Goal: Task Accomplishment & Management: Manage account settings

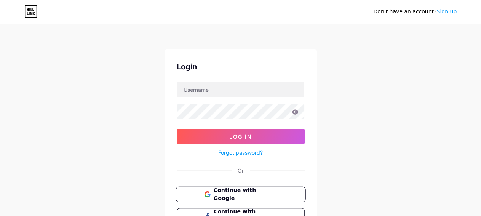
click at [240, 194] on span "Continue with Google" at bounding box center [245, 194] width 64 height 16
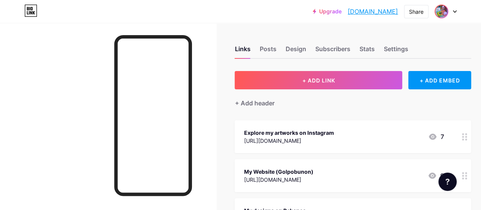
click at [437, 12] on img at bounding box center [442, 11] width 12 height 12
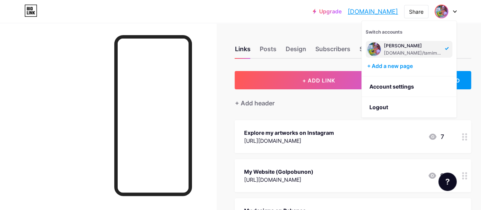
click at [400, 51] on div "[DOMAIN_NAME]/tamimwn" at bounding box center [413, 53] width 59 height 6
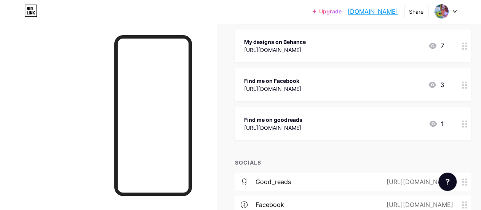
scroll to position [279, 0]
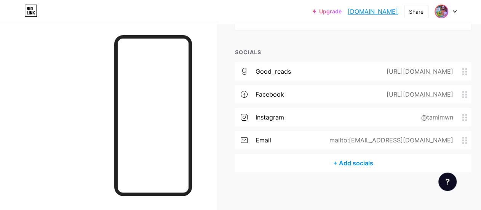
click at [442, 13] on img at bounding box center [442, 11] width 12 height 12
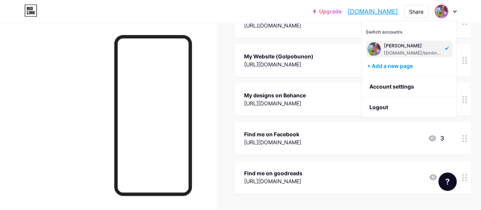
scroll to position [0, 0]
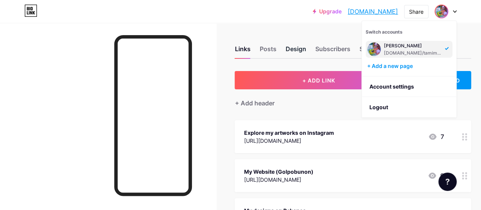
click at [295, 49] on div "Design" at bounding box center [295, 51] width 21 height 14
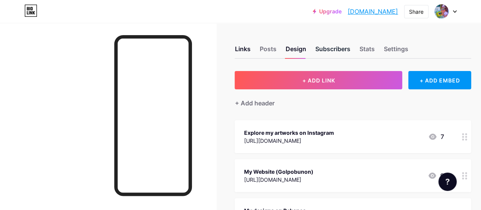
click at [320, 47] on div "Subscribers" at bounding box center [332, 51] width 35 height 14
click at [303, 50] on div "Design" at bounding box center [295, 51] width 21 height 14
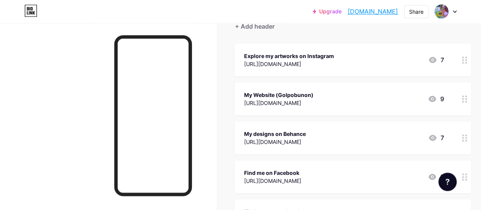
scroll to position [72, 0]
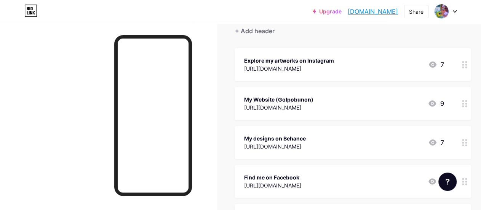
click at [435, 65] on icon at bounding box center [432, 64] width 9 height 9
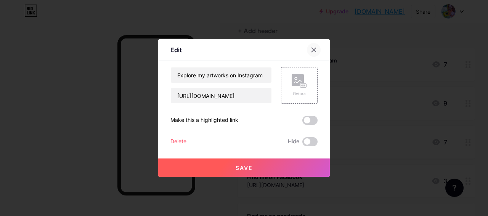
click at [316, 50] on icon at bounding box center [314, 50] width 6 height 6
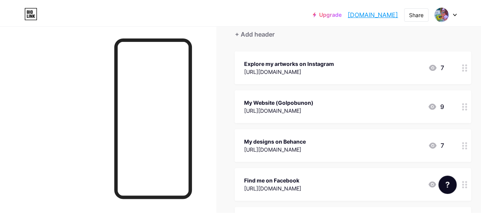
scroll to position [0, 0]
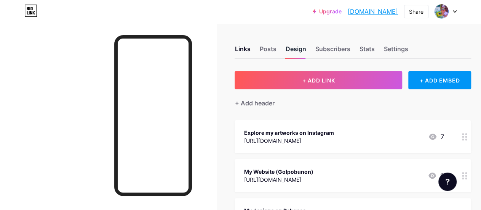
click at [303, 55] on div "Design" at bounding box center [295, 51] width 21 height 14
click at [331, 51] on div "Subscribers" at bounding box center [332, 51] width 35 height 14
click at [367, 45] on div "Stats" at bounding box center [366, 51] width 15 height 14
click at [385, 48] on div "Links Posts Design Subscribers Stats Settings" at bounding box center [353, 45] width 237 height 27
click at [392, 48] on div "Settings" at bounding box center [396, 51] width 24 height 14
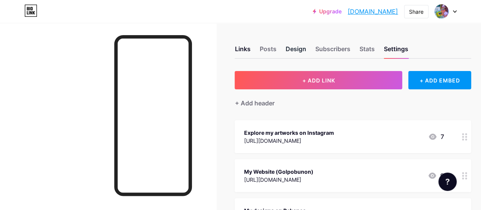
click at [301, 51] on div "Design" at bounding box center [295, 51] width 21 height 14
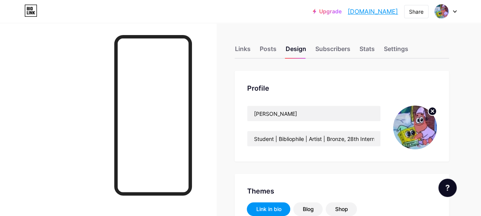
click at [409, 125] on img at bounding box center [415, 128] width 44 height 44
click at [432, 112] on icon at bounding box center [432, 111] width 3 height 3
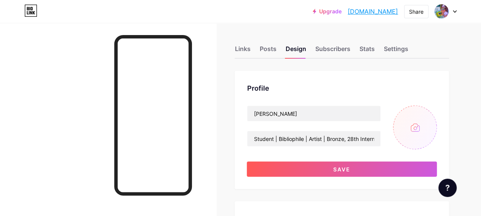
click at [417, 123] on input "file" at bounding box center [415, 128] width 44 height 44
type input "C:\fakepath\IMG0162A.jpg"
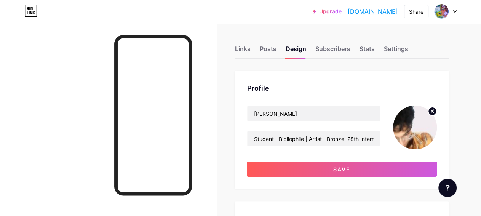
scroll to position [17, 0]
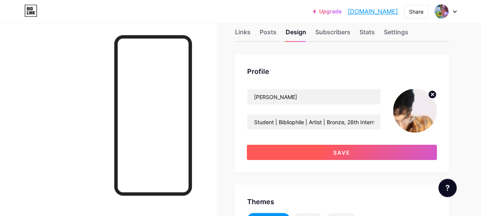
click at [317, 154] on button "Save" at bounding box center [342, 152] width 190 height 15
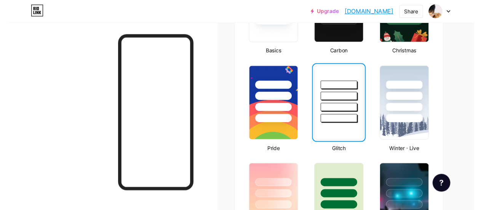
scroll to position [0, 0]
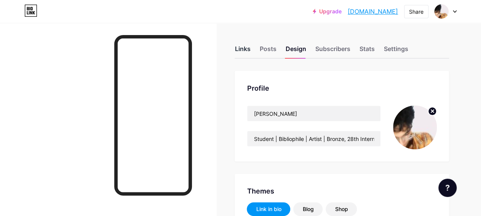
click at [244, 51] on div "Links" at bounding box center [243, 51] width 16 height 14
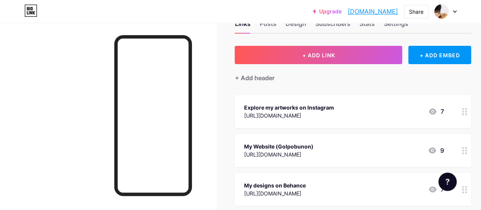
scroll to position [20, 0]
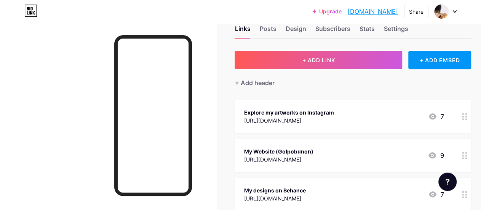
click at [342, 102] on div "Explore my artworks on Instagram [URL][DOMAIN_NAME] 7" at bounding box center [353, 116] width 237 height 33
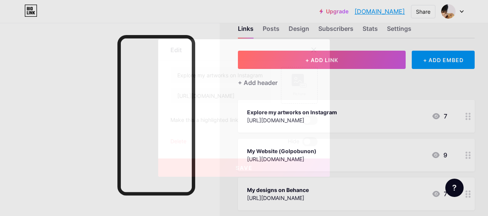
click at [341, 107] on div at bounding box center [244, 108] width 488 height 216
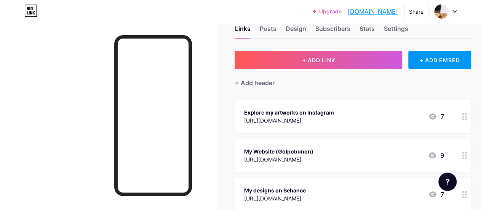
click at [334, 115] on div "Explore my artworks on Instagram" at bounding box center [289, 112] width 90 height 8
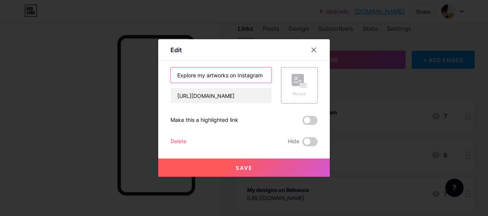
click at [238, 77] on input "Explore my artworks on Instagram" at bounding box center [221, 74] width 101 height 15
type input "Instagram"
click at [247, 167] on span "Save" at bounding box center [243, 168] width 17 height 6
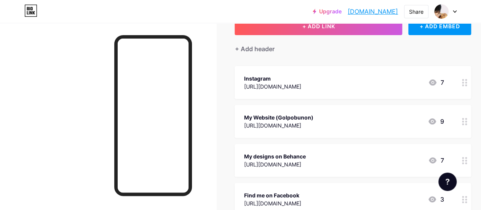
scroll to position [54, 0]
click at [309, 114] on div "My Website (Golpobunon)" at bounding box center [278, 117] width 69 height 8
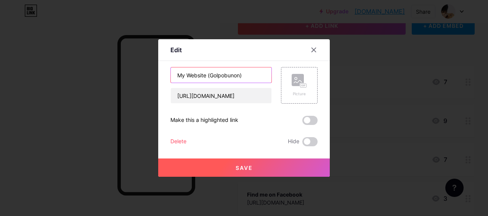
drag, startPoint x: 249, startPoint y: 74, endPoint x: 169, endPoint y: 82, distance: 80.4
click at [171, 82] on input "My Website (Golpobunon)" at bounding box center [221, 74] width 101 height 15
type input "Golpobunon"
click at [229, 168] on button "Save" at bounding box center [243, 168] width 171 height 18
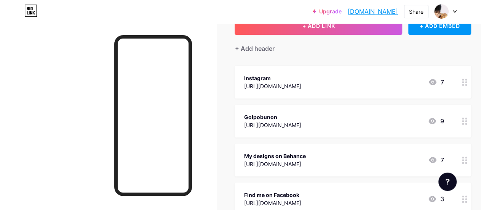
drag, startPoint x: 380, startPoint y: 110, endPoint x: 391, endPoint y: 137, distance: 29.1
click at [391, 137] on span "Instagram [URL][DOMAIN_NAME] 7 [GEOGRAPHIC_DATA] [URL][DOMAIN_NAME] 9 My design…" at bounding box center [353, 160] width 237 height 188
click at [360, 117] on div "My designs on Behance [URL][DOMAIN_NAME] 7" at bounding box center [344, 121] width 200 height 18
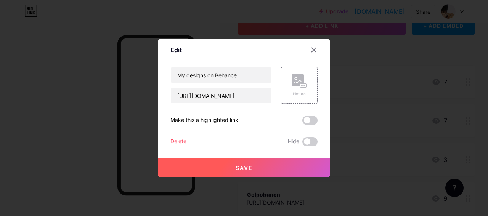
click at [180, 142] on div "Delete" at bounding box center [178, 141] width 16 height 9
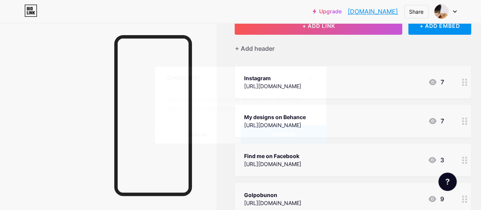
click at [271, 135] on button "Confirm" at bounding box center [284, 134] width 86 height 18
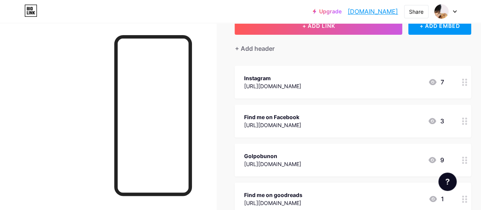
click at [301, 117] on div "Find me on Facebook" at bounding box center [272, 117] width 57 height 8
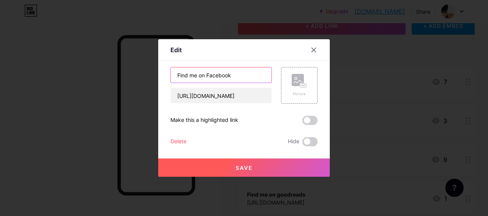
click at [207, 74] on input "Find me on Facebook" at bounding box center [221, 74] width 101 height 15
type input "Facebook"
click at [181, 143] on div "Delete" at bounding box center [178, 141] width 16 height 9
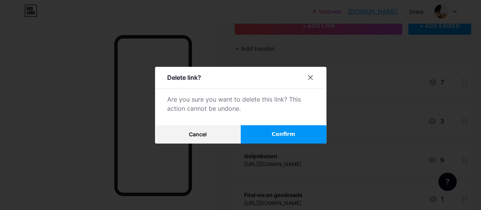
click at [261, 135] on button "Confirm" at bounding box center [284, 134] width 86 height 18
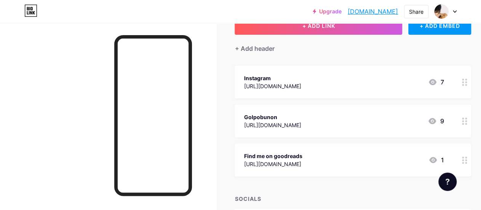
click at [302, 160] on div "[URL][DOMAIN_NAME]" at bounding box center [273, 164] width 58 height 8
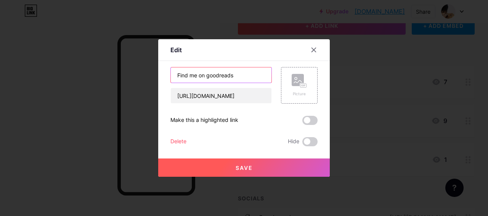
click at [210, 76] on input "Find me on goodreads" at bounding box center [221, 74] width 101 height 15
type input "goodreads"
click at [250, 179] on div at bounding box center [244, 108] width 488 height 216
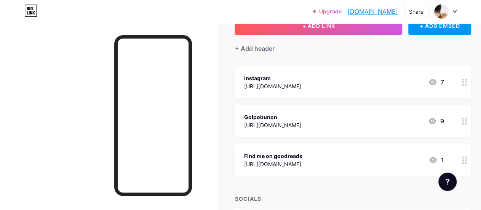
click at [302, 155] on div "Find me on goodreads" at bounding box center [273, 156] width 58 height 8
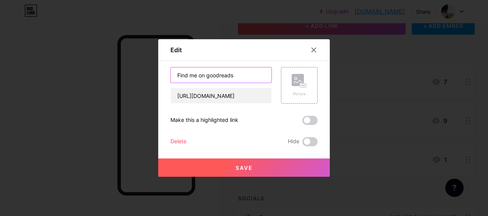
click at [207, 75] on input "Find me on goodreads" at bounding box center [221, 74] width 101 height 15
type input "goodreads"
click at [254, 164] on button "Save" at bounding box center [243, 168] width 171 height 18
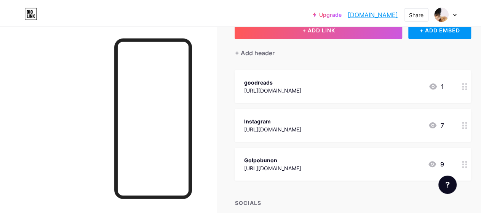
scroll to position [0, 0]
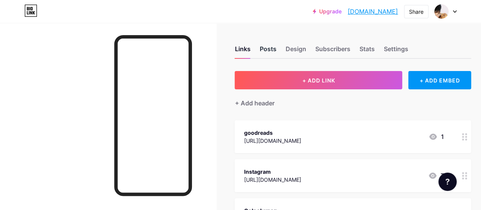
click at [276, 47] on div "Posts" at bounding box center [267, 51] width 17 height 14
click at [301, 48] on div "Design" at bounding box center [295, 51] width 21 height 14
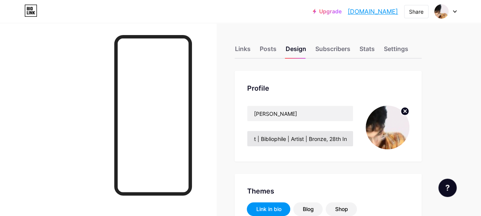
scroll to position [0, 25]
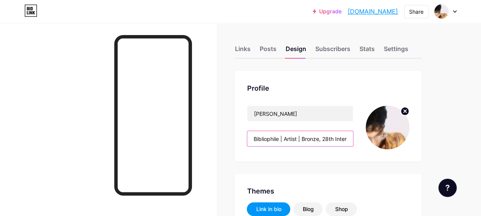
click at [321, 138] on input "Student | Bibliophile | Artist | Bronze, 28th International Astronomy Olympiad" at bounding box center [300, 138] width 106 height 15
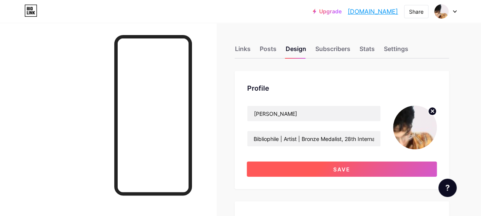
click at [326, 164] on button "Save" at bounding box center [342, 169] width 190 height 15
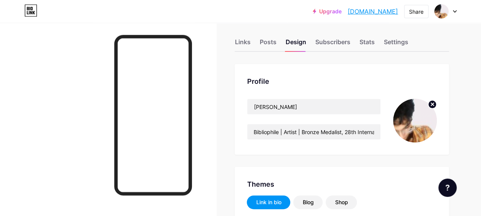
scroll to position [0, 0]
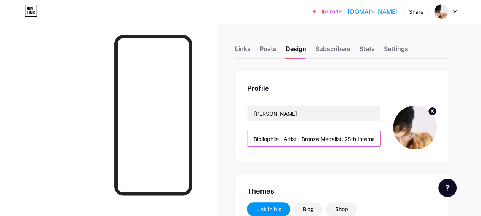
click at [294, 139] on input "Student | Bibliophile | Artist | Bronze Medalist, 28th International Astronomy …" at bounding box center [313, 138] width 133 height 15
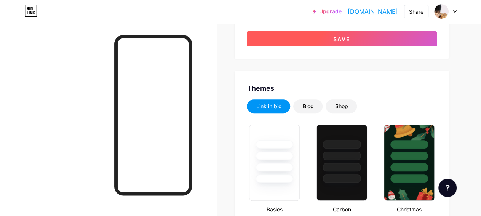
scroll to position [66, 0]
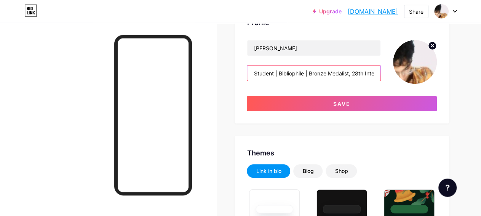
click at [308, 73] on input "Student | Bibliophile | Bronze Medalist, 28th International Astronomy Olympiad" at bounding box center [313, 73] width 133 height 15
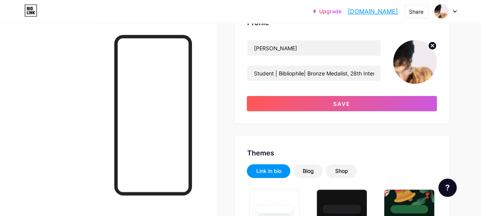
click at [311, 85] on div "[PERSON_NAME] Student | Bibliophile| Bronze Medalist, 28th International Astron…" at bounding box center [342, 75] width 190 height 71
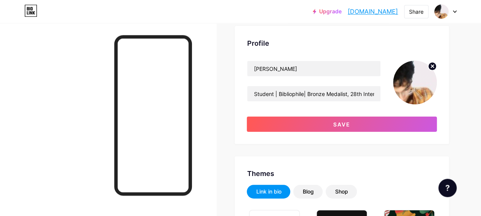
scroll to position [42, 0]
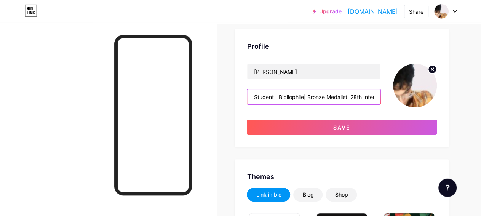
click at [307, 95] on input "Student | Bibliophile| Bronze Medalist, 28th International Astronomy Olympiad" at bounding box center [313, 96] width 133 height 15
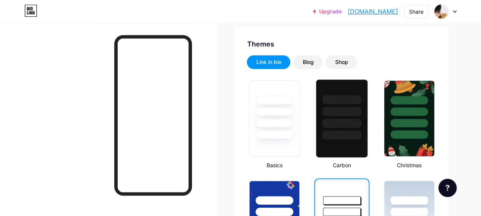
scroll to position [175, 0]
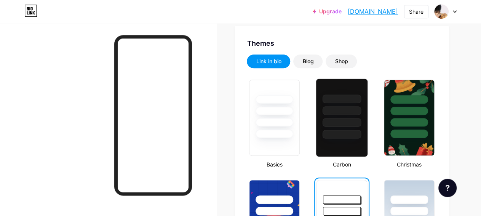
type input "Student | Bibliophile | Bronze Medalist, 28th International Astronomy Olympiad"
click at [355, 120] on div at bounding box center [342, 122] width 39 height 9
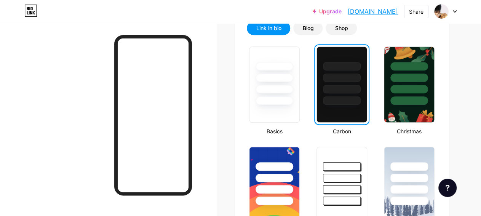
scroll to position [209, 0]
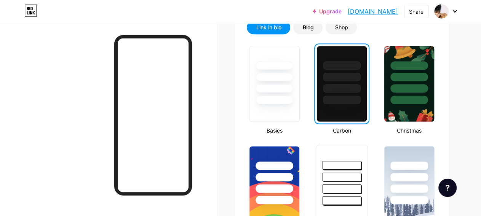
click at [341, 155] on div at bounding box center [341, 175] width 51 height 60
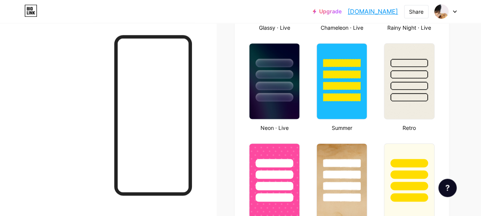
scroll to position [512, 0]
click at [425, 93] on div at bounding box center [409, 73] width 51 height 60
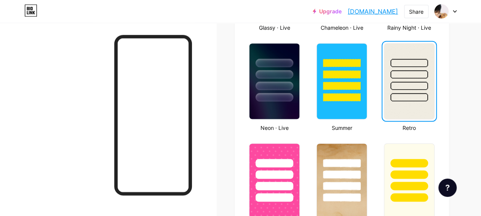
click at [425, 93] on div at bounding box center [409, 73] width 50 height 58
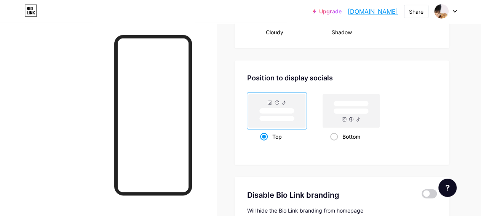
scroll to position [1108, 0]
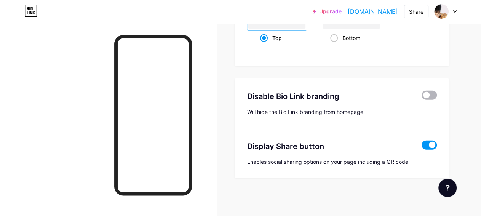
click at [428, 97] on span at bounding box center [429, 95] width 15 height 9
click at [422, 97] on input "checkbox" at bounding box center [422, 97] width 0 height 0
